Goal: Information Seeking & Learning: Learn about a topic

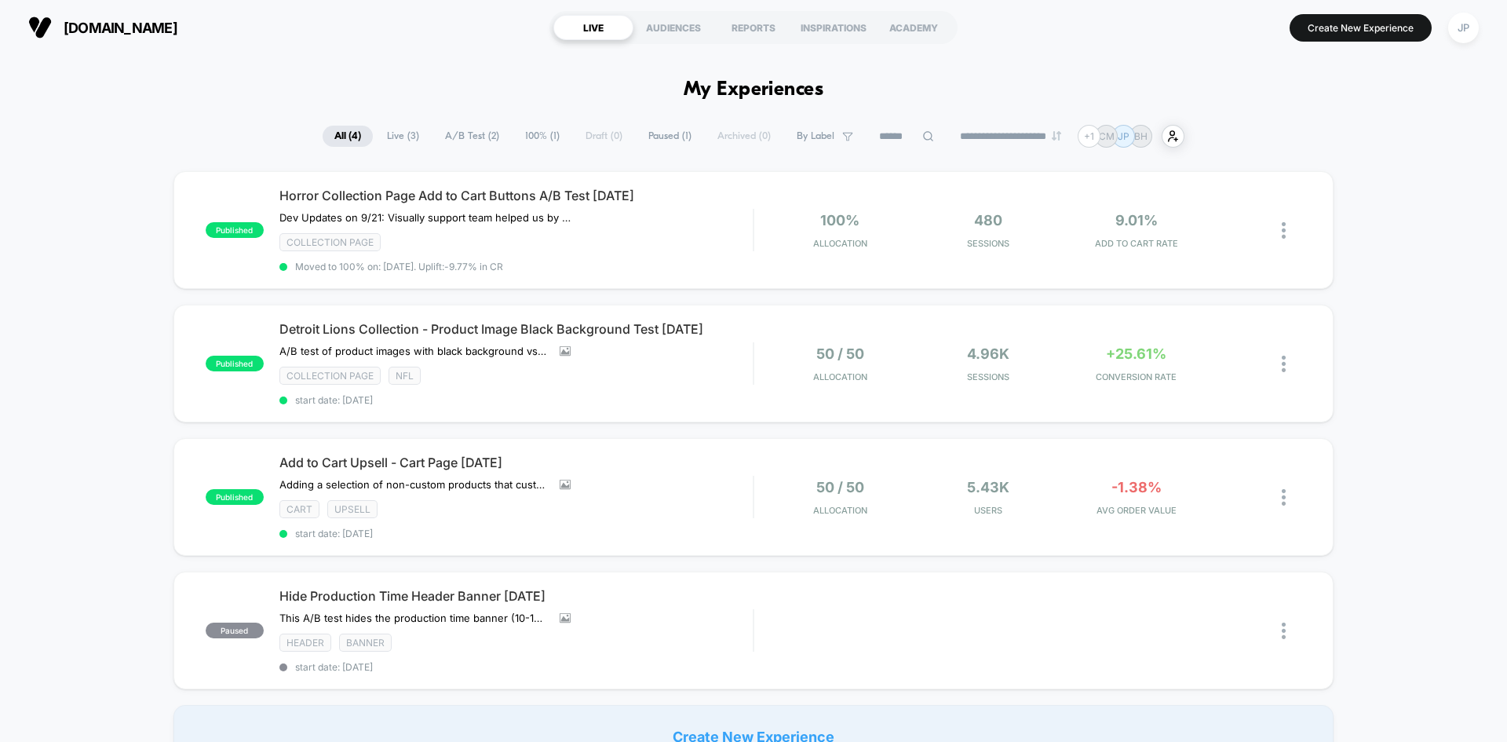
click at [82, 145] on div "**********" at bounding box center [753, 136] width 1507 height 23
click at [702, 390] on div "Detroit Lions Collection - Product Image Black Background Test [DATE] A/B test …" at bounding box center [515, 363] width 473 height 85
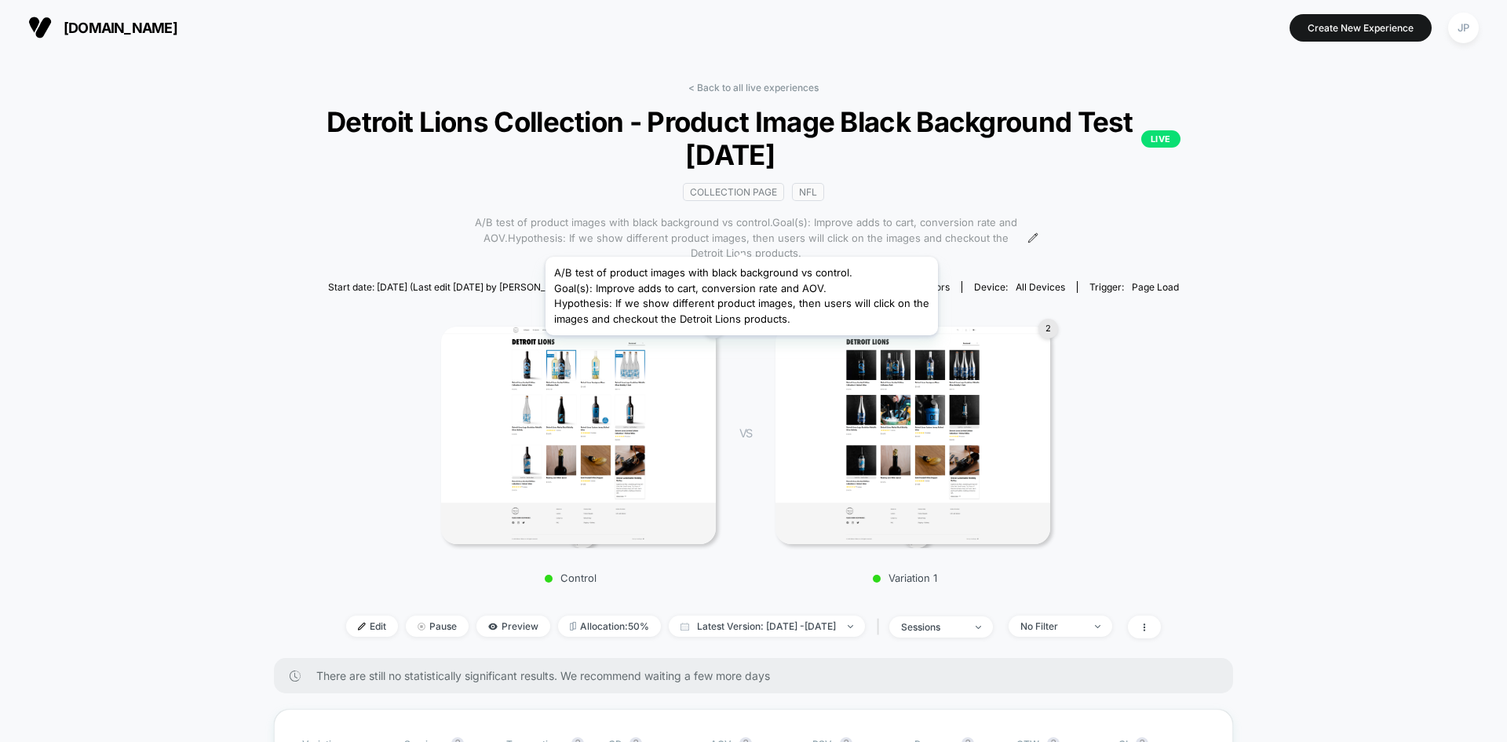
click at [742, 237] on span "A/B test of product images with black background vs control.Goal(s): Improve ad…" at bounding box center [746, 238] width 554 height 46
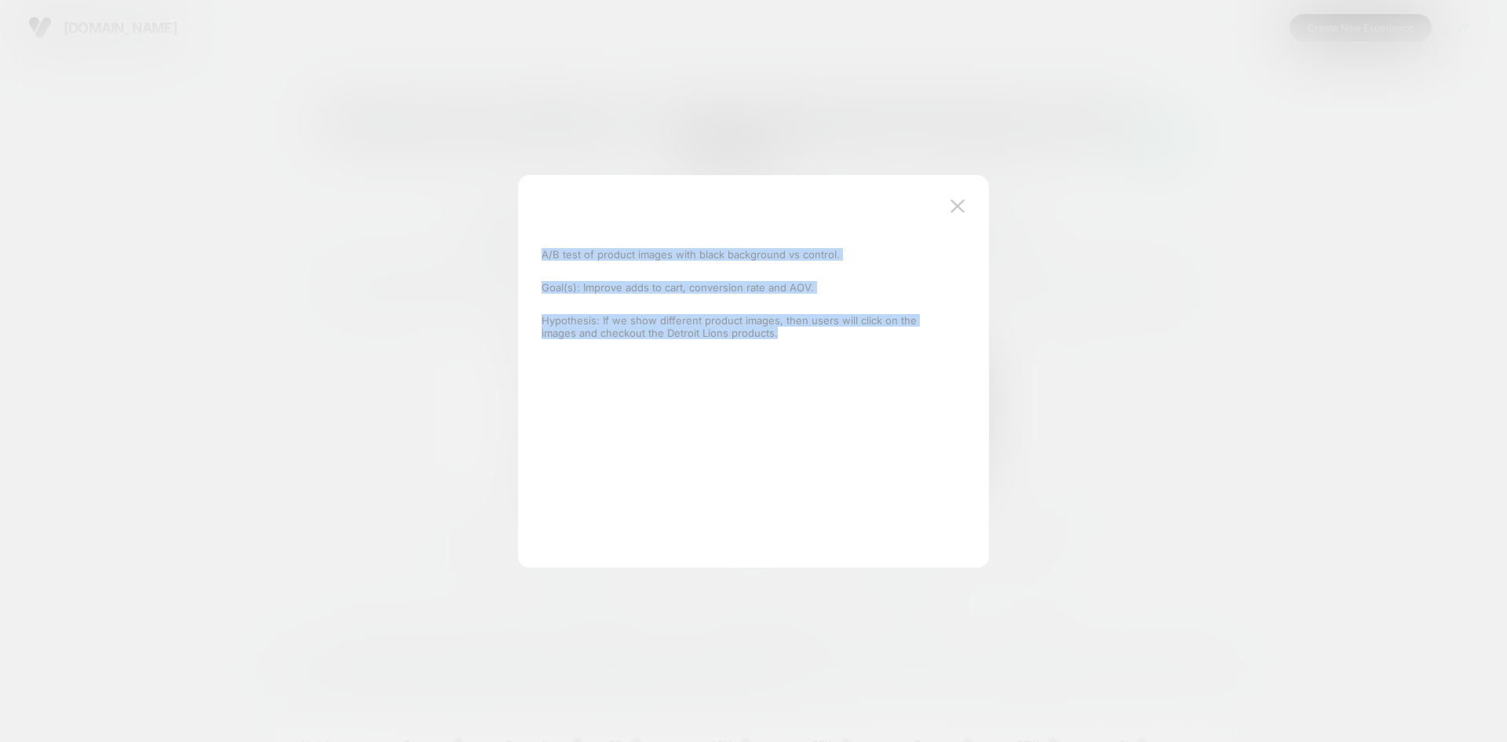
drag, startPoint x: 542, startPoint y: 254, endPoint x: 750, endPoint y: 336, distance: 223.7
click at [750, 336] on div "A/B test of product images with black background vs control. Goal(s): Improve a…" at bounding box center [746, 293] width 408 height 111
copy div "A/B test of product images with black background vs control. Goal(s): Improve a…"
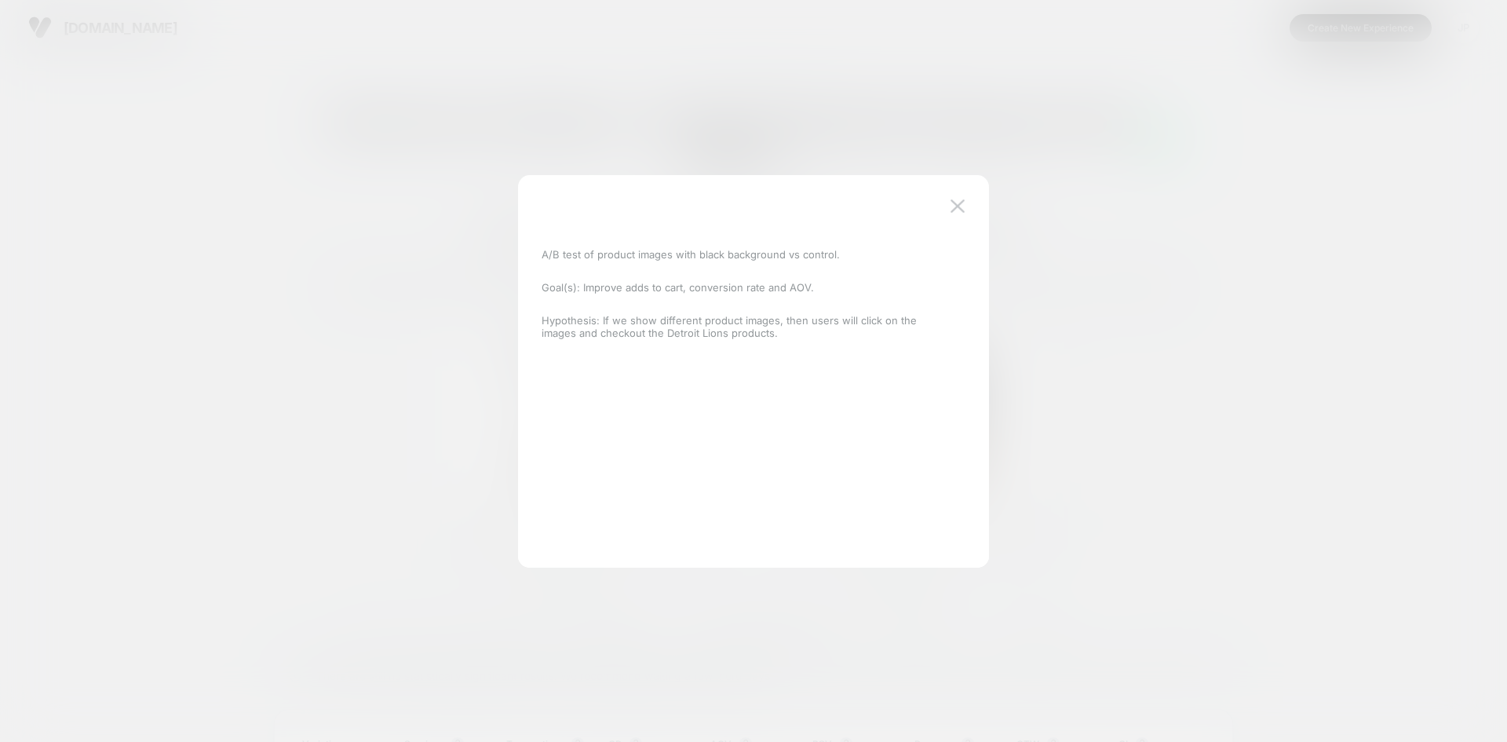
click at [678, 366] on div "A/B test of product images with black background vs control. Goal(s): Improve a…" at bounding box center [746, 371] width 424 height 330
click at [272, 254] on div at bounding box center [753, 371] width 1507 height 742
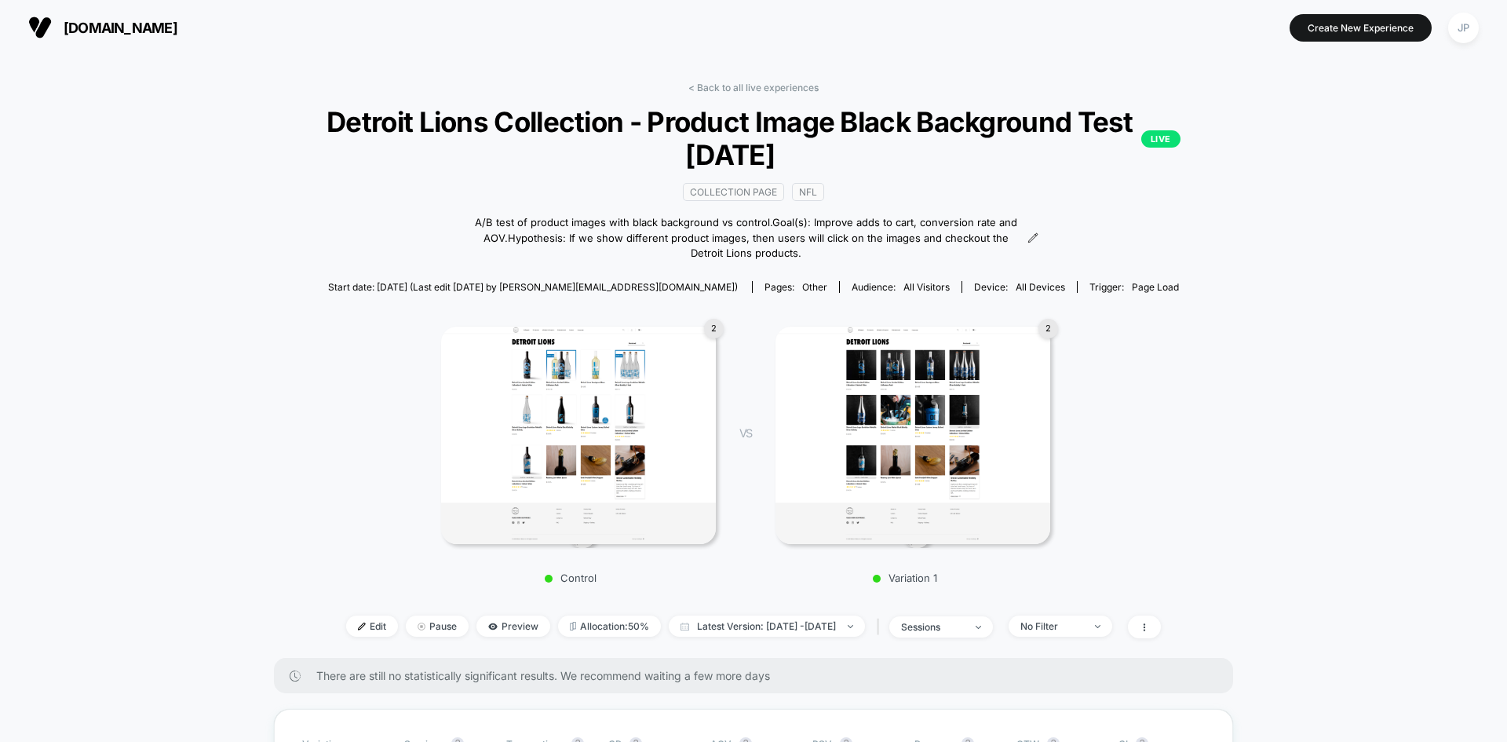
click at [476, 123] on span "Detroit Lions Collection - Product Image Black Background Test [DATE] LIVE" at bounding box center [754, 138] width 854 height 66
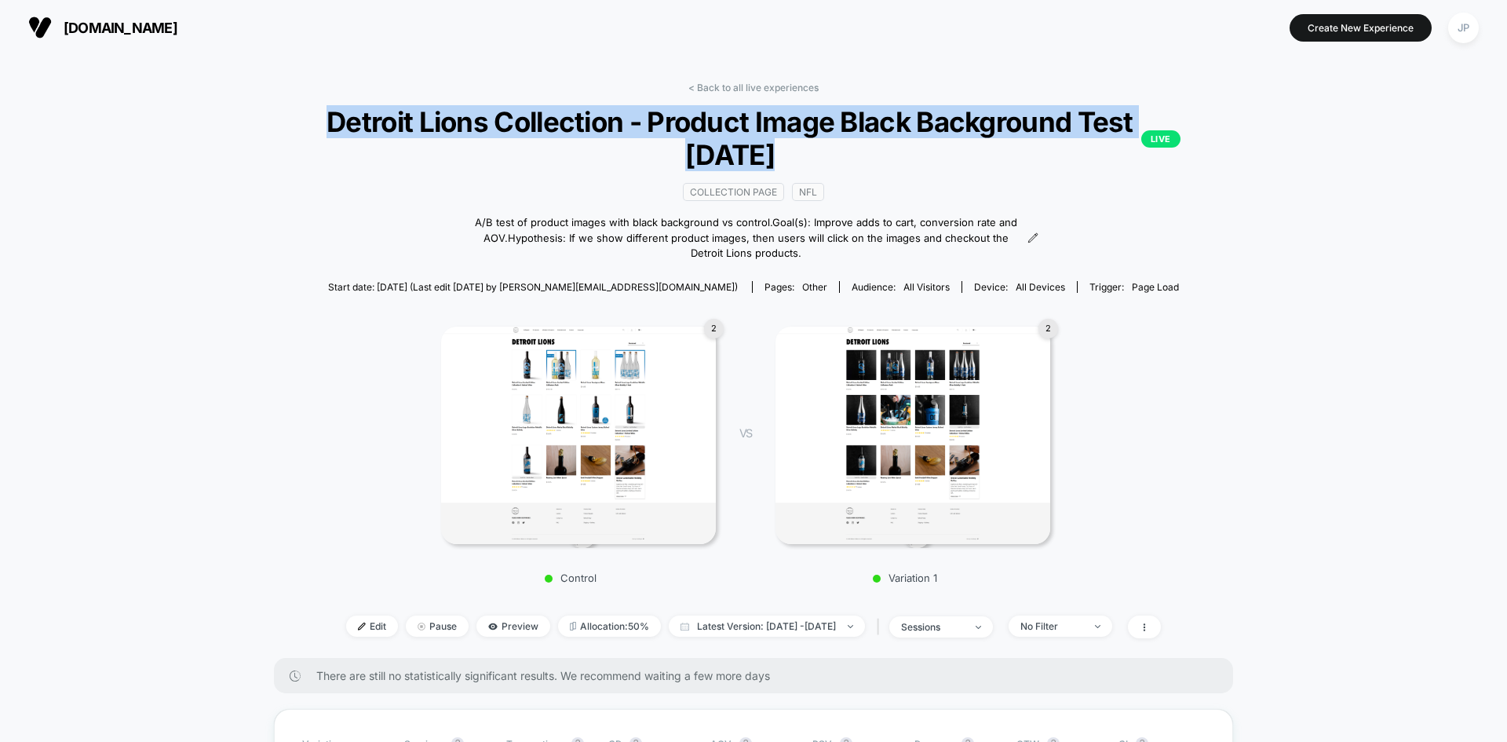
click at [476, 123] on span "Detroit Lions Collection - Product Image Black Background Test [DATE] LIVE" at bounding box center [754, 138] width 854 height 66
copy span "Detroit Lions Collection - Product Image Black Background Test [DATE]"
click at [476, 123] on span "Detroit Lions Collection - Product Image Black Background Test [DATE] LIVE" at bounding box center [754, 138] width 854 height 66
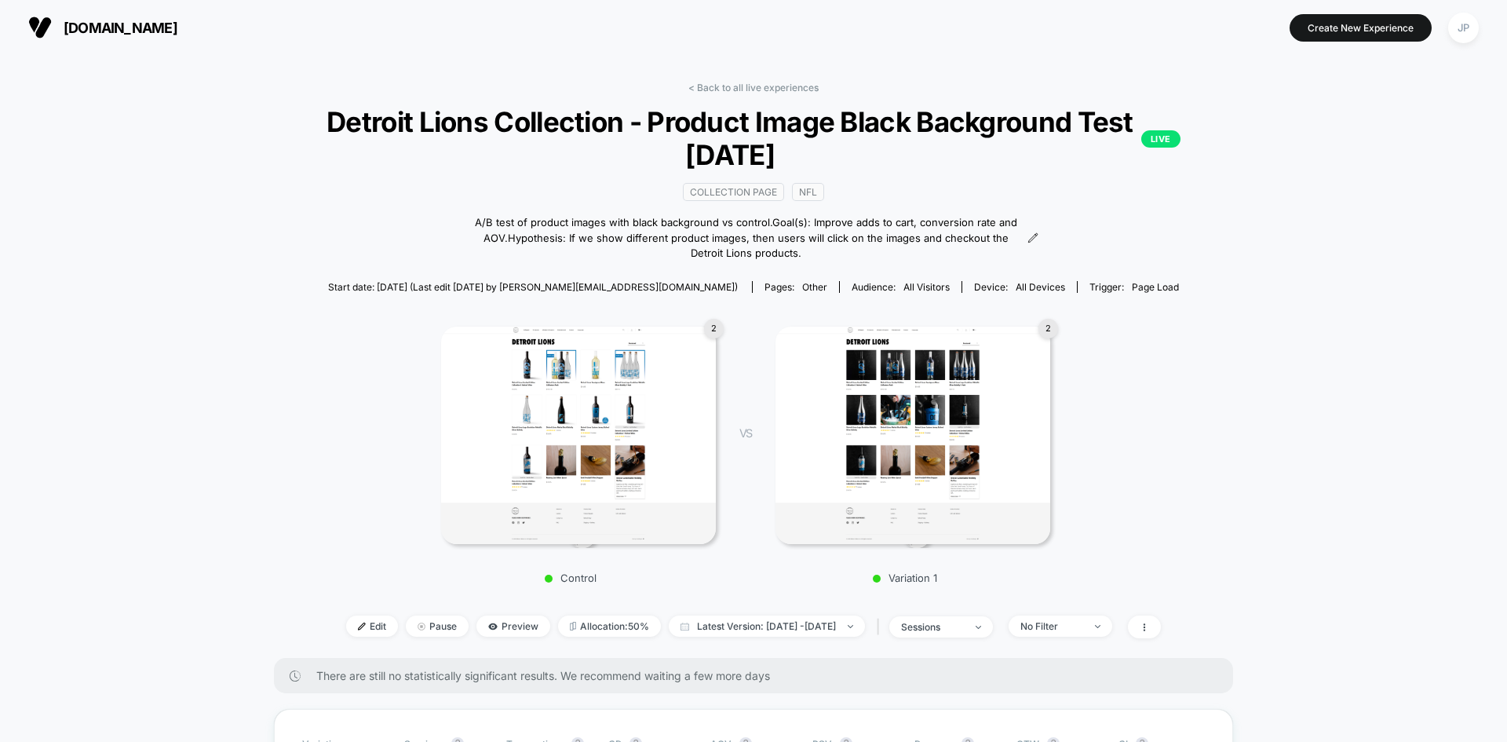
click at [919, 403] on img at bounding box center [912, 436] width 275 height 218
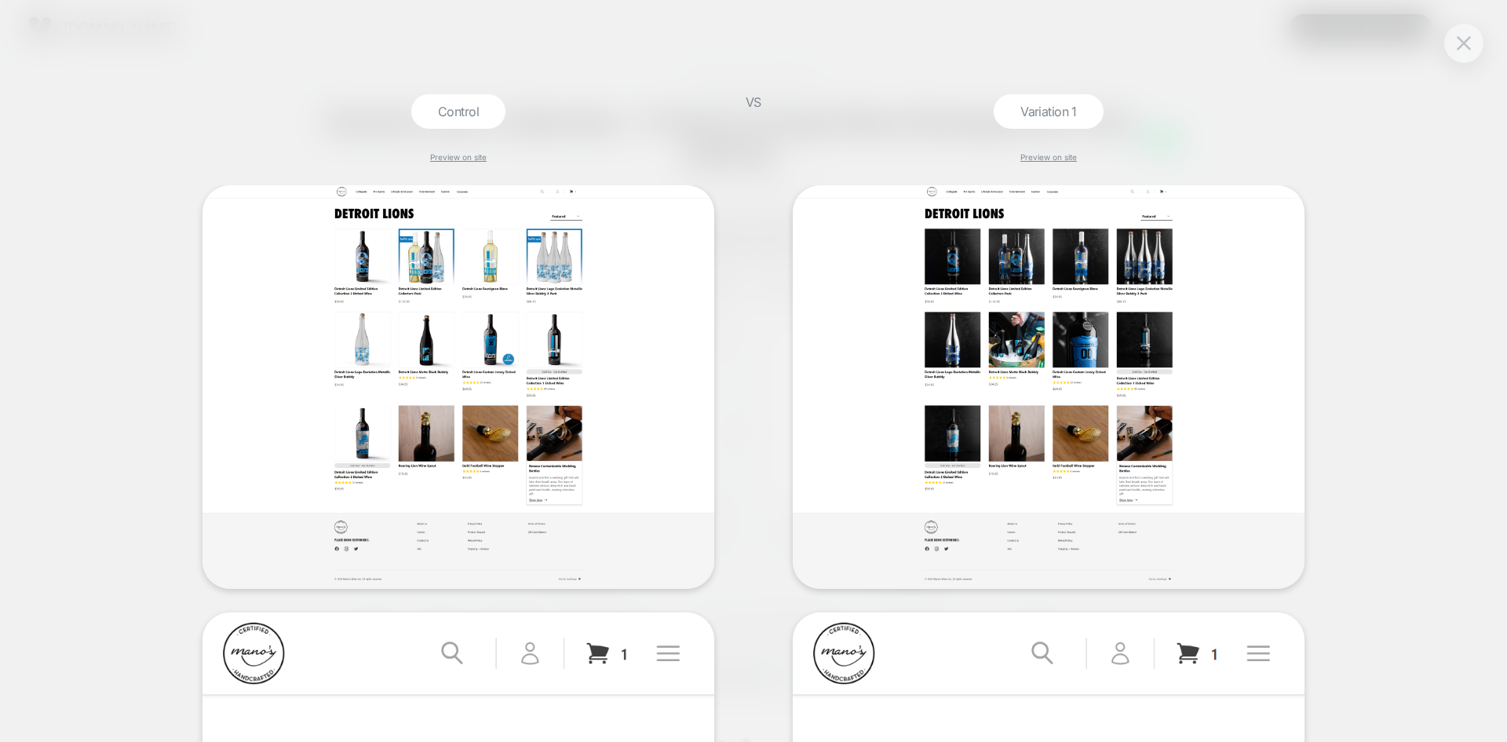
click at [1317, 71] on div "Control Preview on site VS Variation 1 Preview on site" at bounding box center [753, 371] width 1507 height 742
click at [1461, 32] on button at bounding box center [1464, 43] width 24 height 24
